Goal: Task Accomplishment & Management: Use online tool/utility

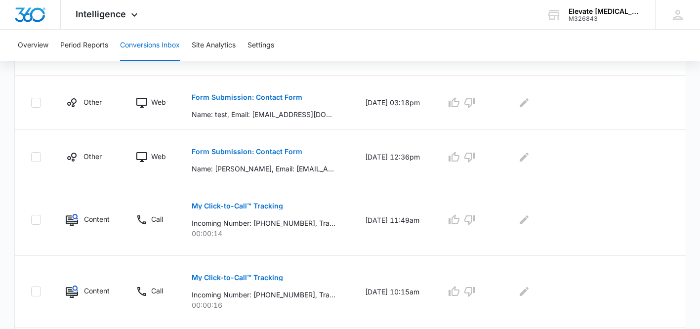
scroll to position [541, 0]
click at [252, 156] on button "Form Submission: Contact Form" at bounding box center [247, 152] width 111 height 24
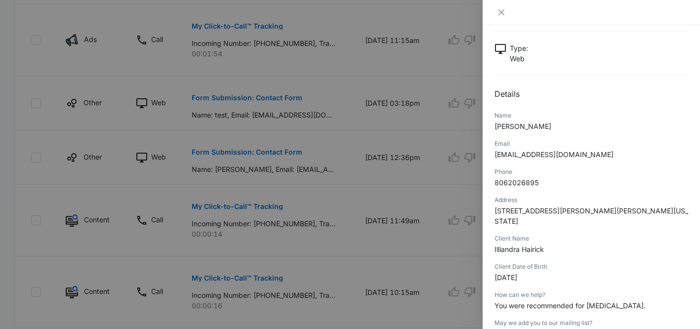
scroll to position [33, 0]
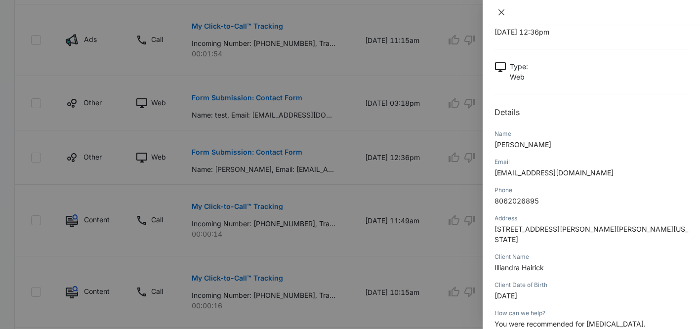
click at [503, 13] on icon "close" at bounding box center [501, 12] width 8 height 8
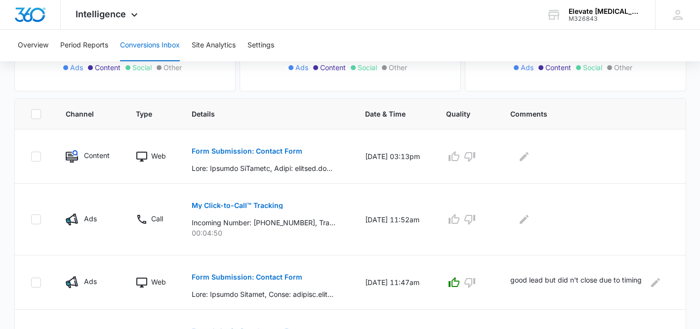
scroll to position [170, 0]
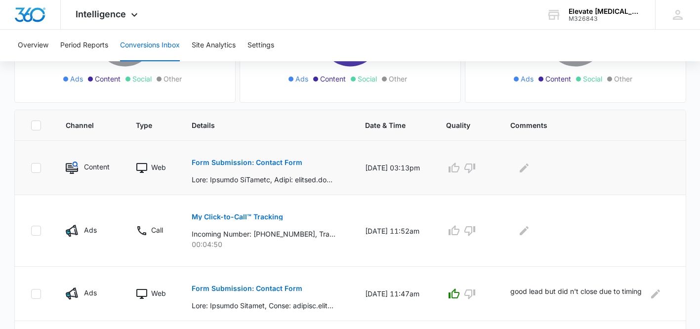
click at [278, 170] on button "Form Submission: Contact Form" at bounding box center [247, 163] width 111 height 24
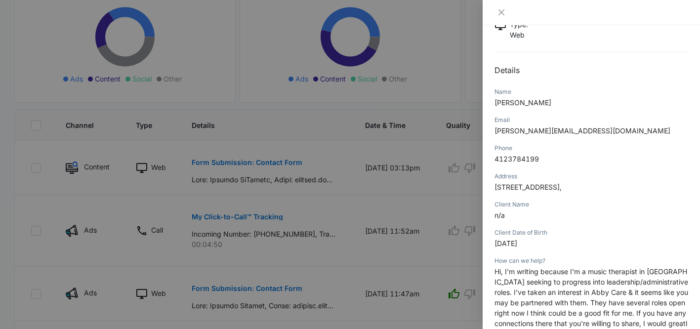
scroll to position [55, 0]
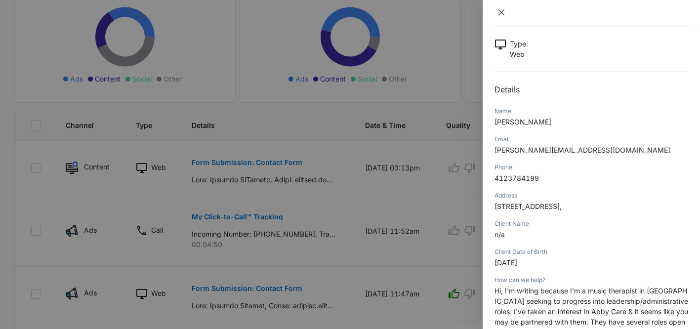
click at [497, 11] on icon "close" at bounding box center [501, 12] width 8 height 8
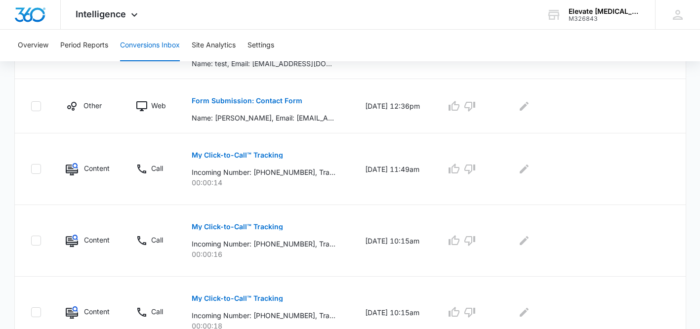
scroll to position [643, 0]
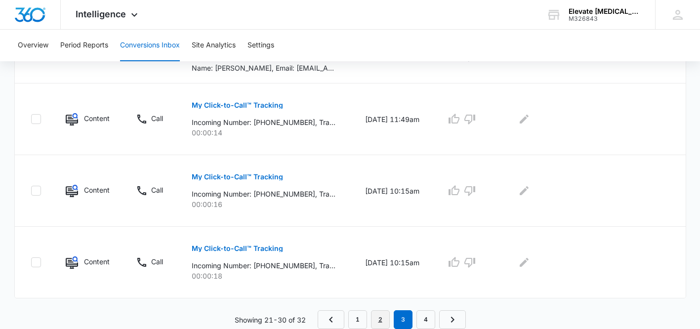
click at [378, 322] on link "2" at bounding box center [380, 319] width 19 height 19
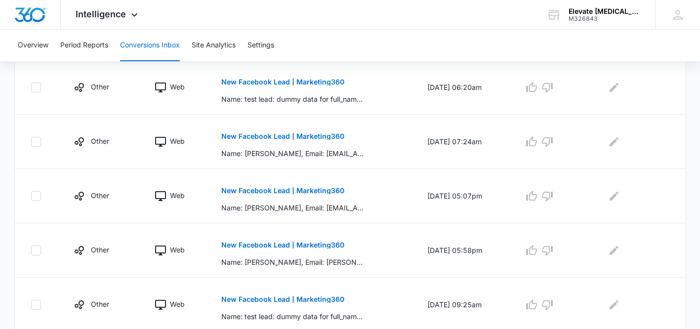
scroll to position [573, 0]
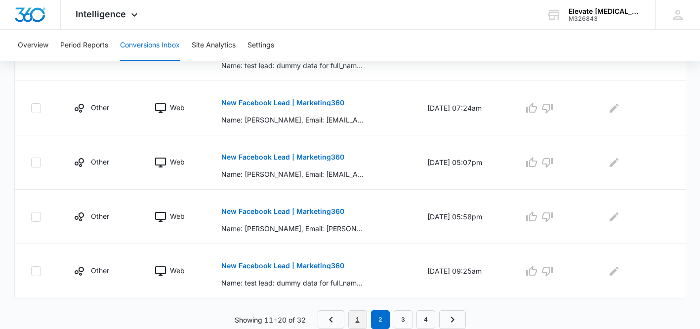
click at [361, 319] on link "1" at bounding box center [357, 319] width 19 height 19
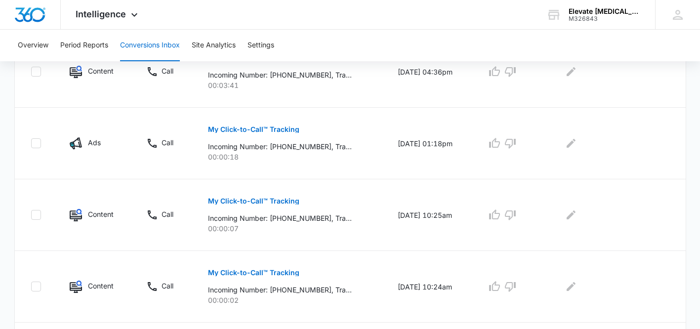
scroll to position [643, 0]
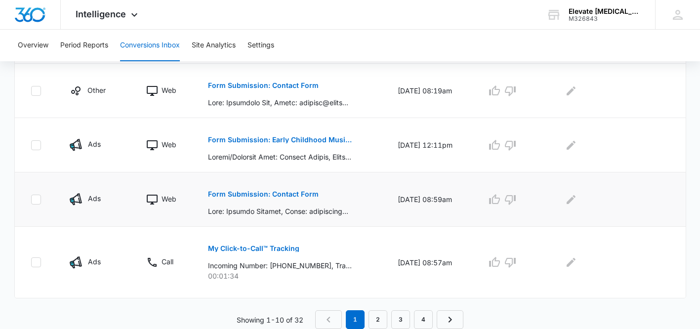
click at [289, 205] on button "Form Submission: Contact Form" at bounding box center [263, 194] width 111 height 24
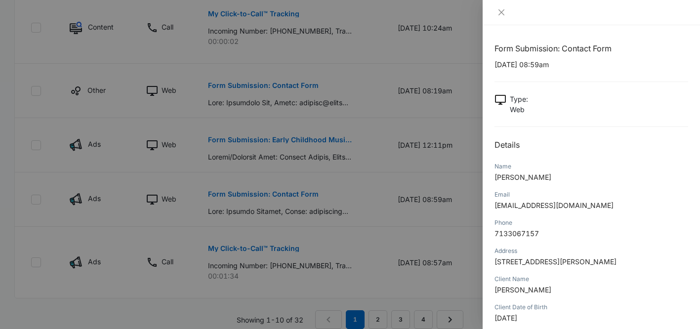
scroll to position [212, 0]
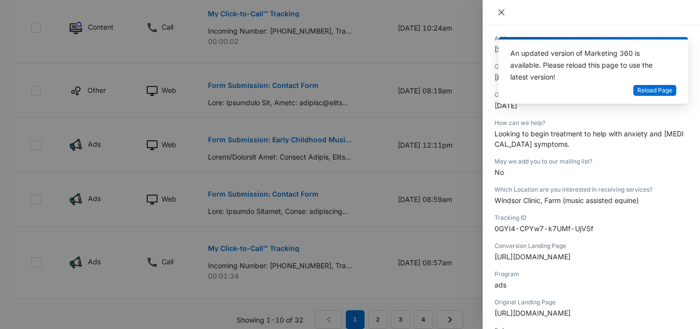
click at [500, 13] on icon "close" at bounding box center [501, 12] width 6 height 6
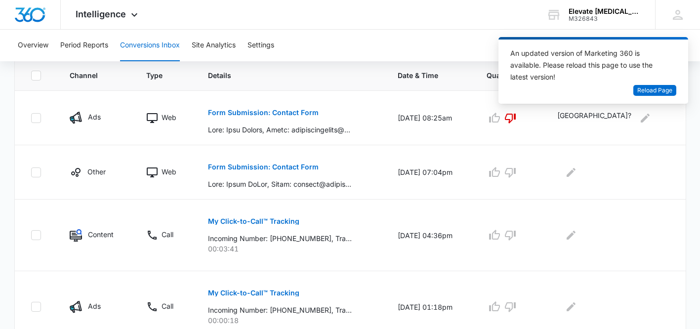
scroll to position [218, 0]
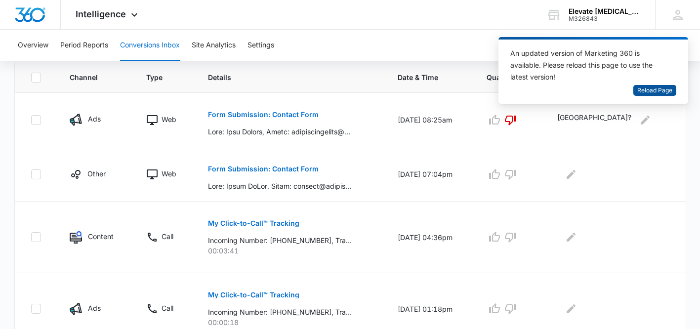
click at [655, 88] on span "Reload Page" at bounding box center [654, 90] width 35 height 9
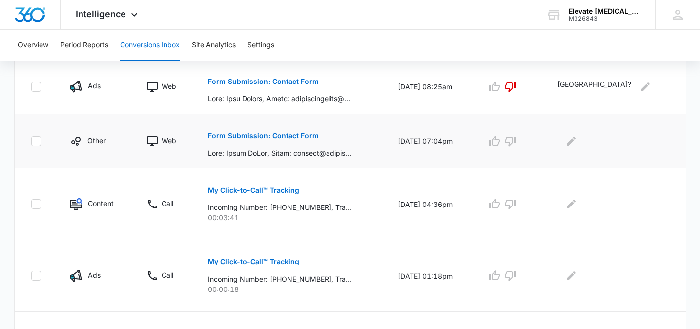
scroll to position [253, 0]
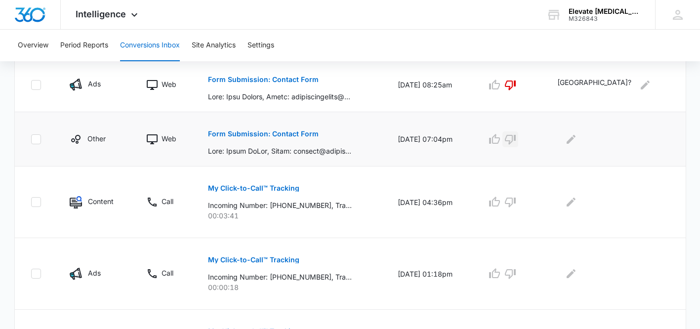
click at [516, 139] on icon "button" at bounding box center [510, 139] width 12 height 12
click at [575, 138] on icon "Edit Comments" at bounding box center [570, 138] width 9 height 9
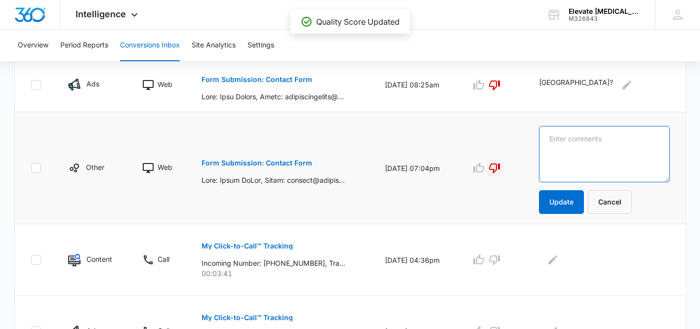
click at [618, 138] on textarea at bounding box center [604, 154] width 131 height 56
type textarea "Spammy"
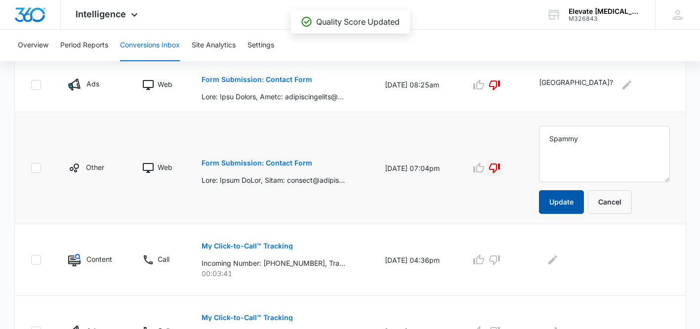
click at [575, 203] on button "Update" at bounding box center [561, 202] width 45 height 24
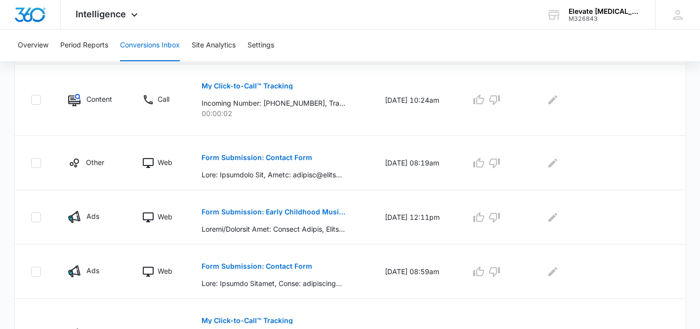
scroll to position [629, 0]
click at [318, 176] on p at bounding box center [274, 174] width 144 height 10
click at [286, 158] on p "Form Submission: Contact Form" at bounding box center [257, 157] width 111 height 7
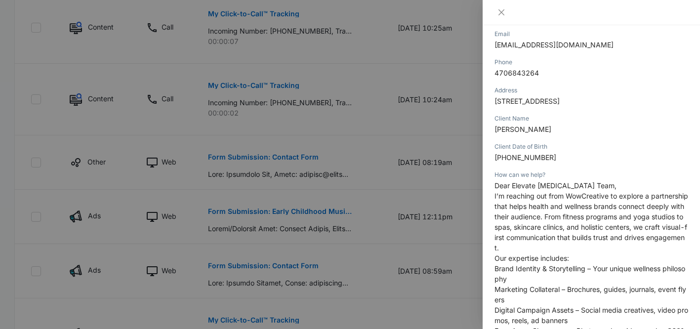
scroll to position [202, 0]
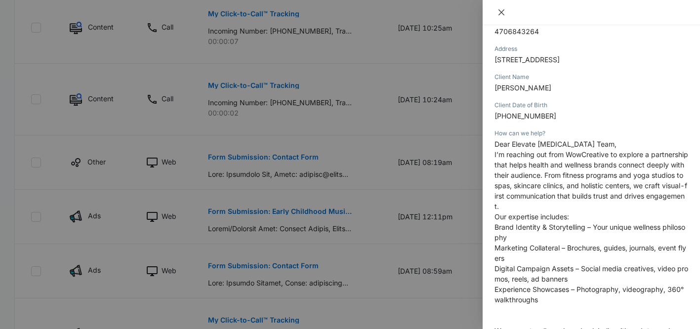
click at [502, 11] on icon "close" at bounding box center [501, 12] width 6 height 6
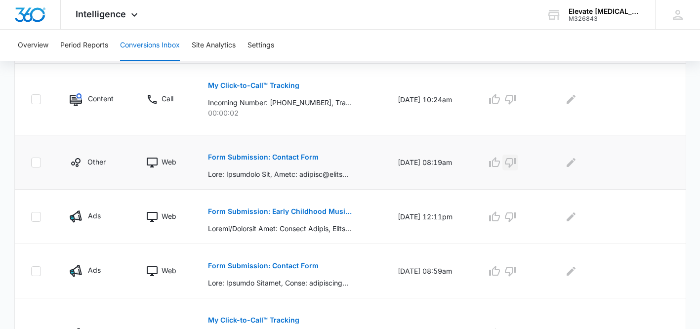
click at [516, 163] on icon "button" at bounding box center [510, 163] width 11 height 10
click at [575, 163] on icon "Edit Comments" at bounding box center [570, 162] width 9 height 9
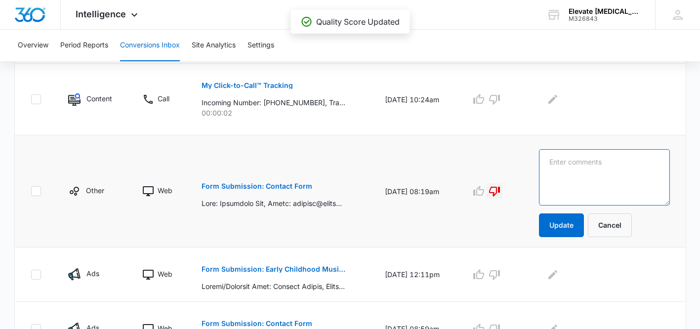
click at [618, 163] on textarea at bounding box center [604, 177] width 131 height 56
type textarea "spammy"
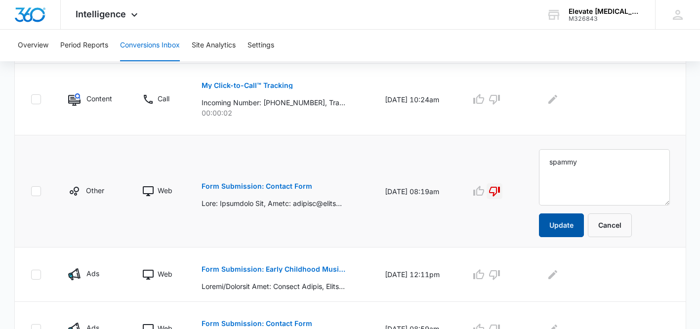
click at [583, 222] on button "Update" at bounding box center [561, 225] width 45 height 24
click at [573, 228] on button "Update" at bounding box center [561, 225] width 45 height 24
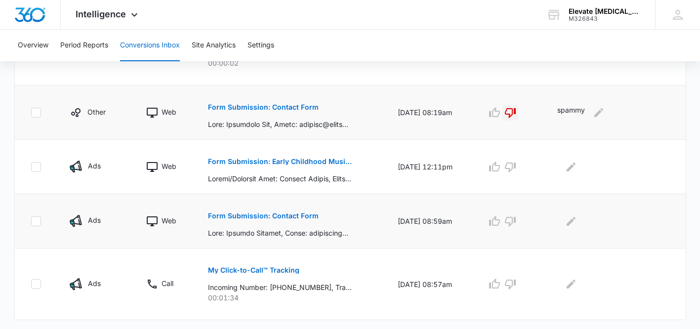
scroll to position [643, 0]
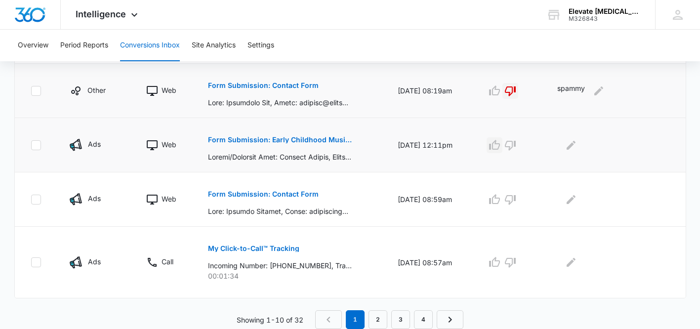
click at [500, 142] on icon "button" at bounding box center [494, 145] width 12 height 12
click at [500, 198] on icon "button" at bounding box center [494, 200] width 12 height 12
click at [377, 318] on link "2" at bounding box center [377, 319] width 19 height 19
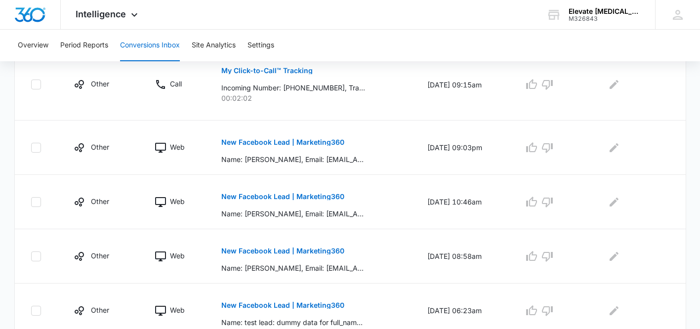
scroll to position [263, 0]
click at [537, 146] on icon "button" at bounding box center [531, 147] width 12 height 12
click at [535, 201] on icon "button" at bounding box center [531, 201] width 11 height 10
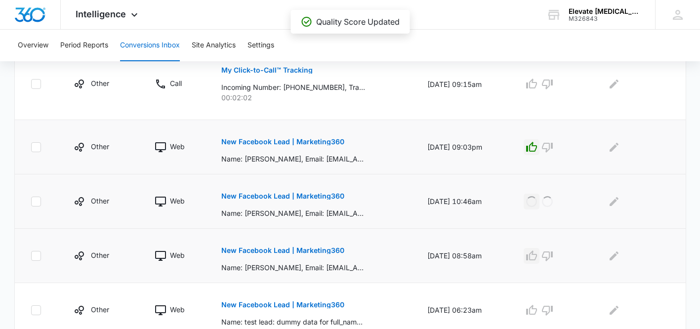
click at [534, 255] on icon "button" at bounding box center [531, 256] width 12 height 12
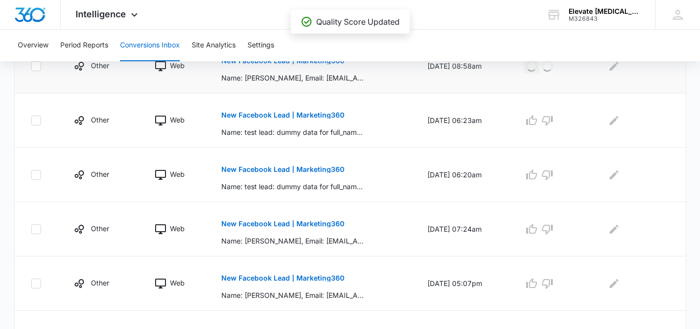
scroll to position [457, 0]
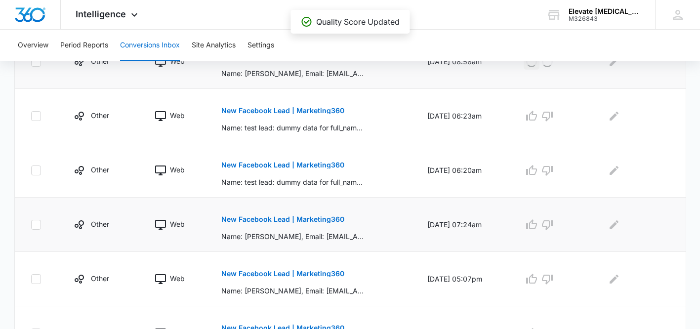
click at [304, 219] on p "New Facebook Lead | Marketing360" at bounding box center [282, 219] width 123 height 7
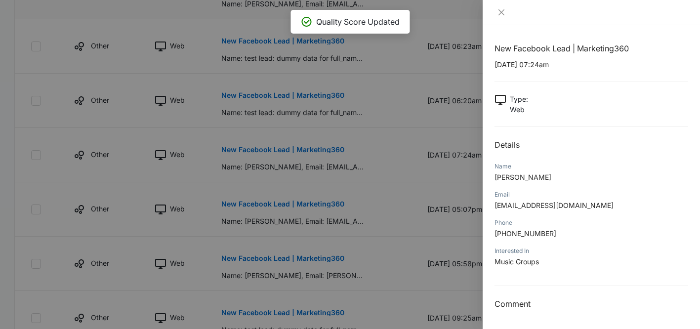
scroll to position [603, 0]
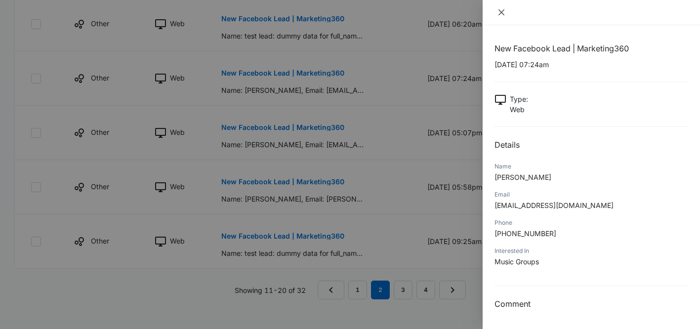
click at [503, 12] on icon "close" at bounding box center [501, 12] width 8 height 8
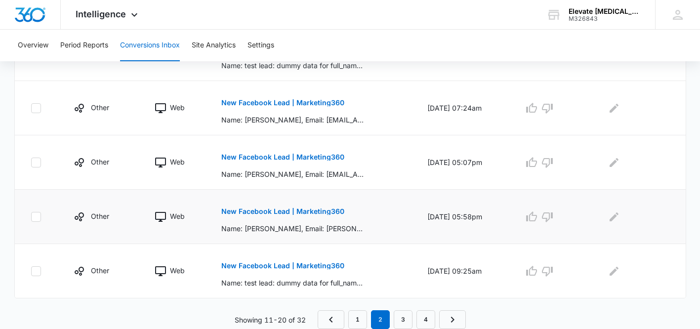
scroll to position [563, 0]
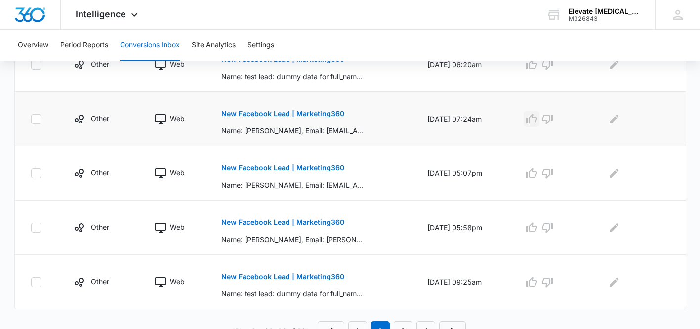
click at [534, 120] on icon "button" at bounding box center [531, 119] width 12 height 12
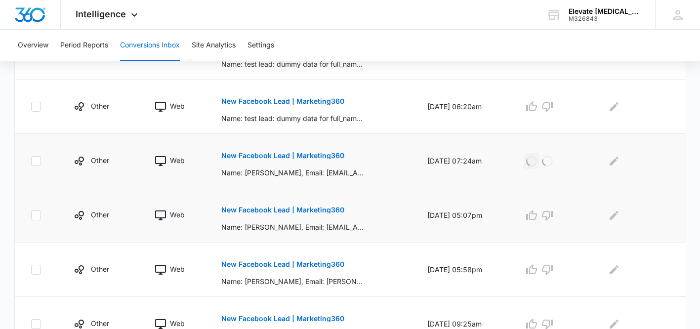
click at [298, 211] on p "New Facebook Lead | Marketing360" at bounding box center [282, 209] width 123 height 7
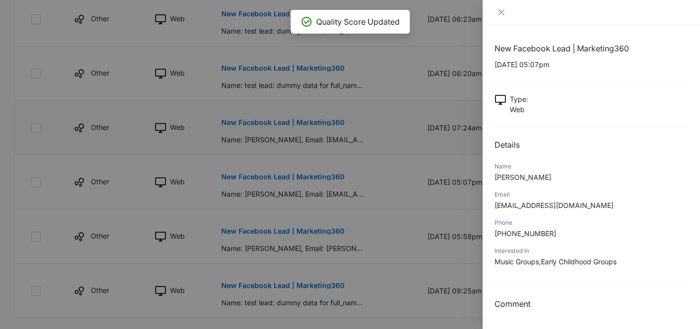
scroll to position [554, 0]
click at [501, 14] on icon "close" at bounding box center [501, 12] width 8 height 8
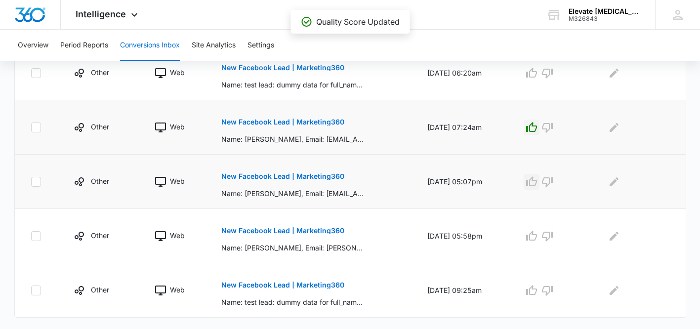
click at [537, 184] on icon "button" at bounding box center [531, 182] width 12 height 12
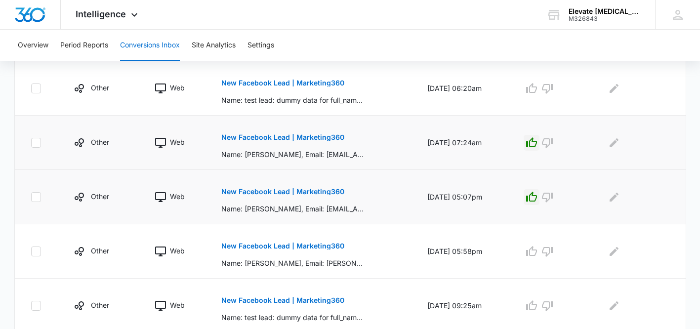
scroll to position [573, 0]
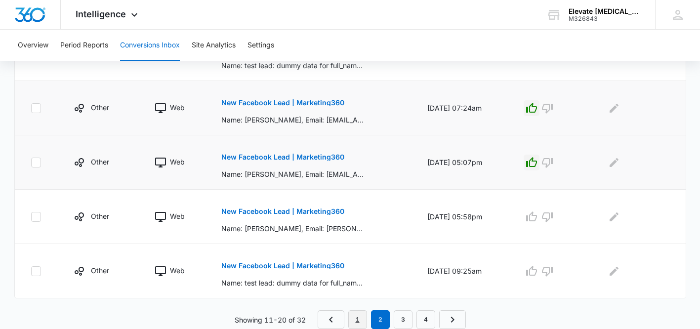
click at [362, 314] on link "1" at bounding box center [357, 319] width 19 height 19
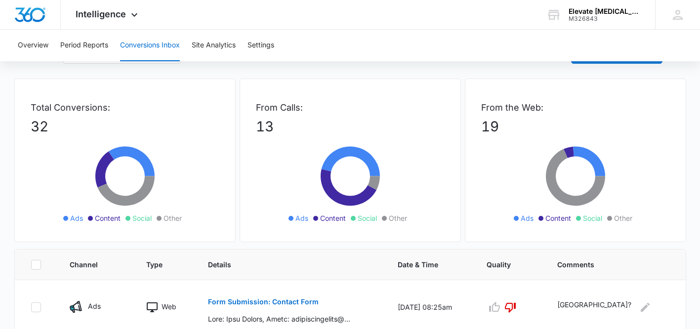
scroll to position [0, 0]
